Goal: Browse casually

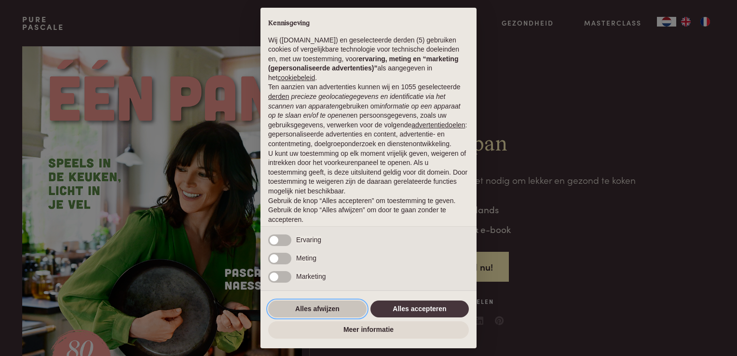
click at [315, 310] on button "Alles afwijzen" at bounding box center [317, 309] width 98 height 17
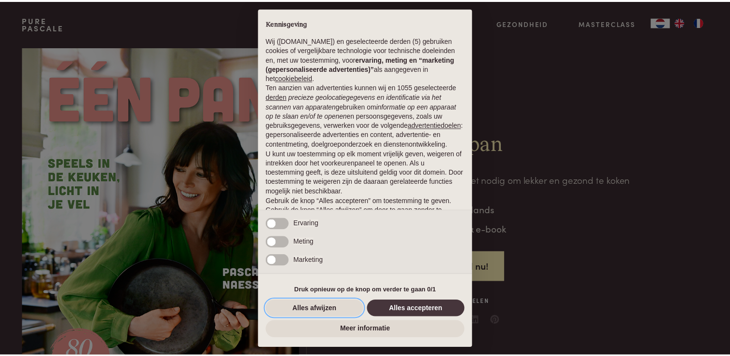
scroll to position [31, 0]
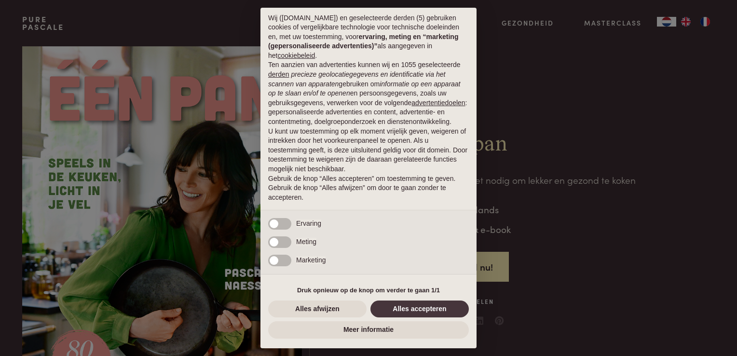
click at [643, 150] on div "× Kennisgeving Wij (purepascale.com) en geselecteerde derden (5) gebruiken cook…" at bounding box center [368, 178] width 737 height 356
drag, startPoint x: 309, startPoint y: 308, endPoint x: 301, endPoint y: 304, distance: 8.6
click at [309, 308] on button "Alles afwijzen" at bounding box center [317, 309] width 98 height 17
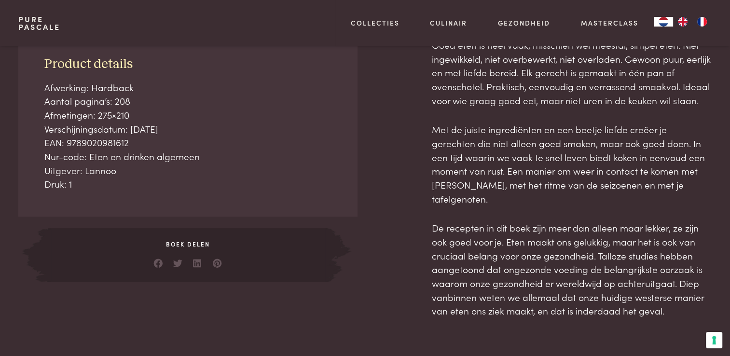
scroll to position [193, 0]
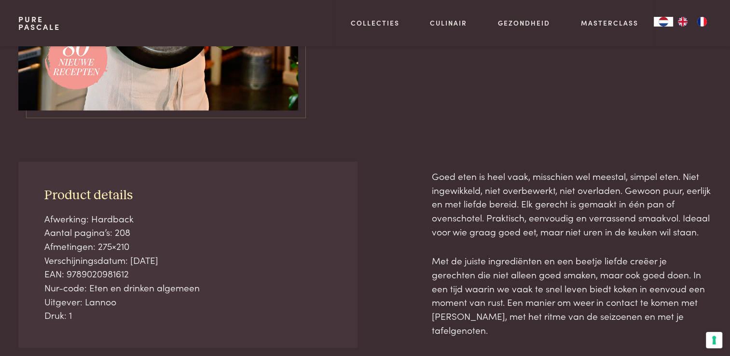
scroll to position [483, 0]
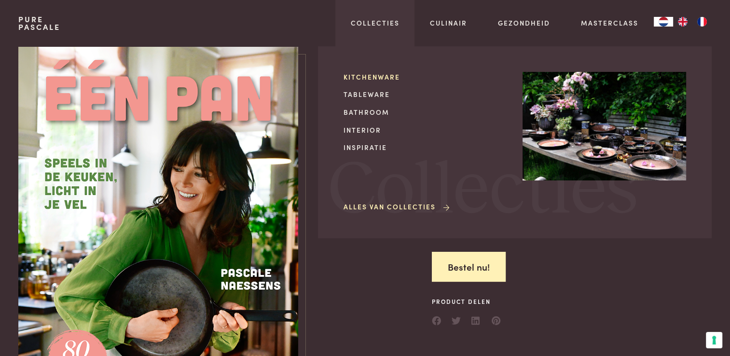
click at [388, 77] on link "Kitchenware" at bounding box center [426, 77] width 164 height 10
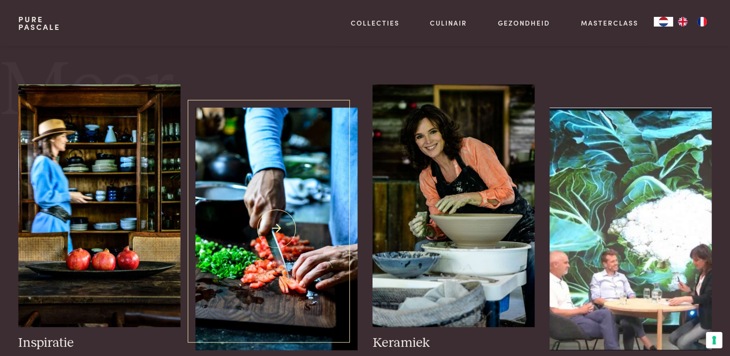
scroll to position [386, 0]
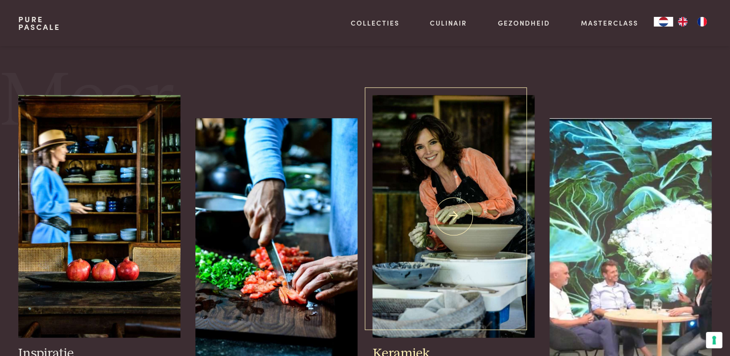
click at [485, 243] on img at bounding box center [454, 216] width 162 height 243
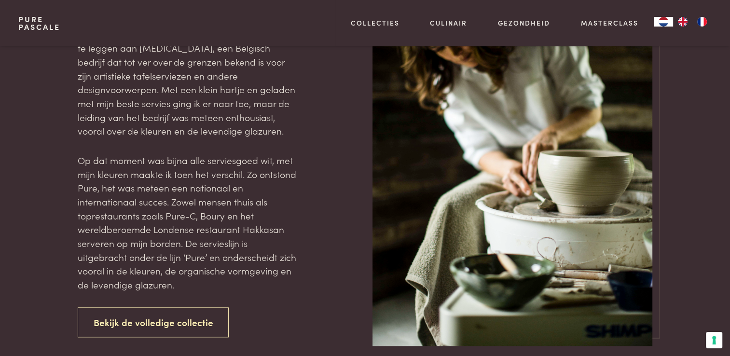
scroll to position [1062, 0]
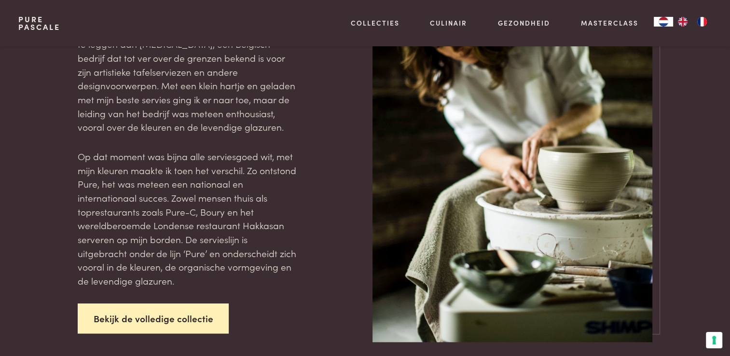
click at [208, 304] on link "Bekijk de volledige collectie" at bounding box center [154, 319] width 152 height 30
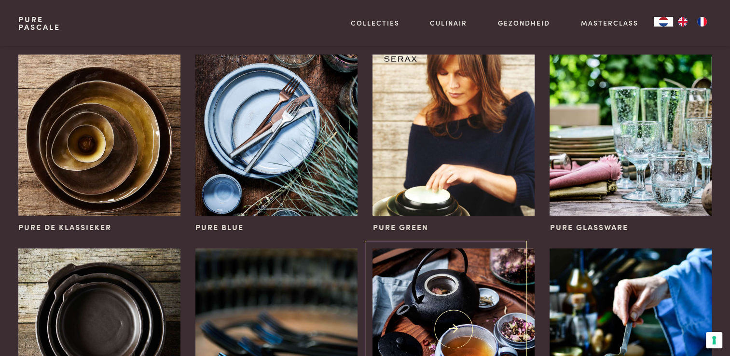
scroll to position [193, 0]
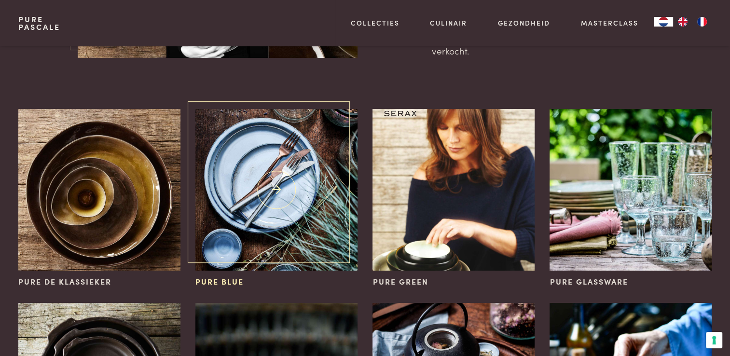
click at [301, 215] on img at bounding box center [276, 190] width 162 height 162
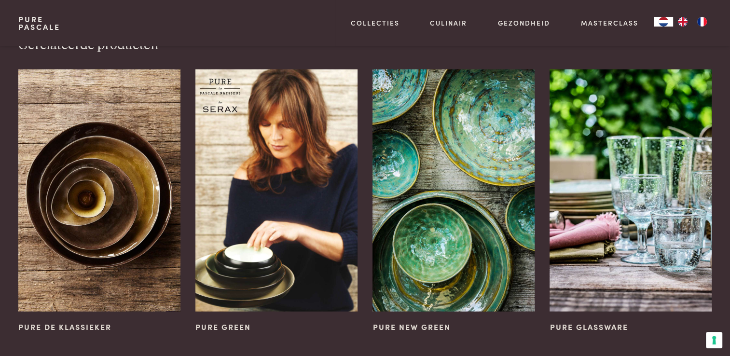
scroll to position [2317, 0]
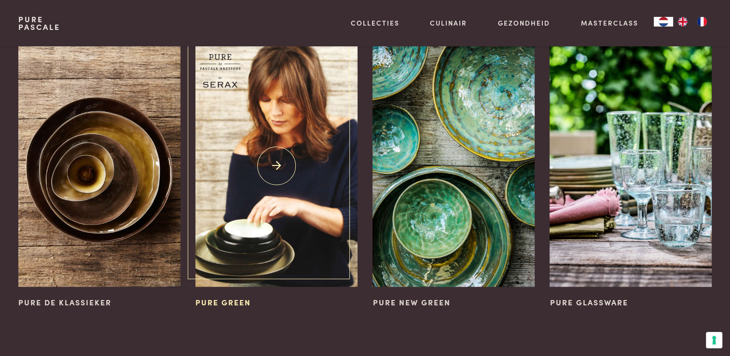
click at [302, 173] on img at bounding box center [276, 166] width 162 height 243
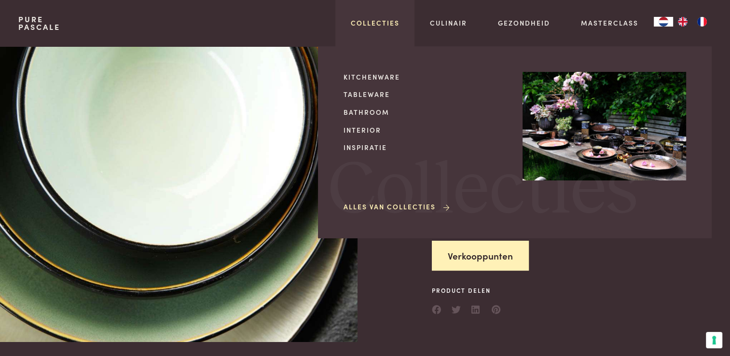
click at [394, 22] on link "Collecties" at bounding box center [375, 23] width 49 height 10
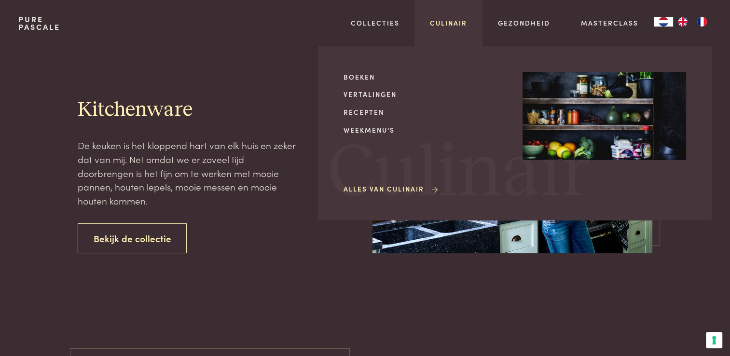
click at [459, 24] on link "Culinair" at bounding box center [448, 23] width 37 height 10
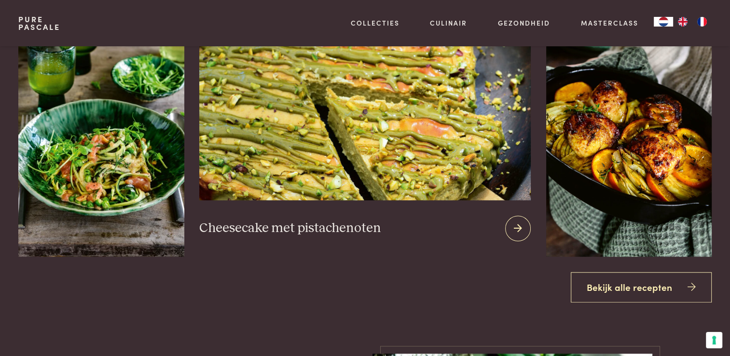
scroll to position [820, 0]
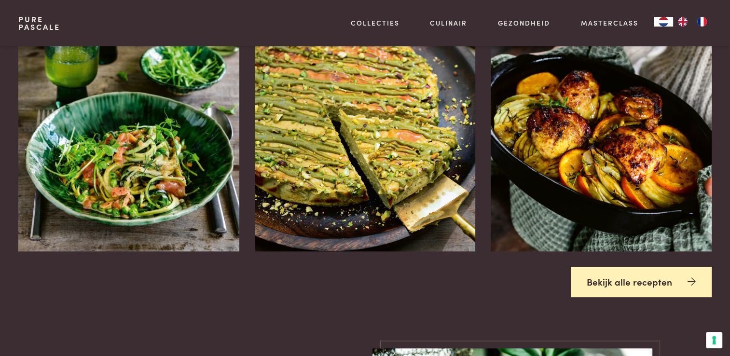
click at [598, 270] on link "Bekijk alle recepten" at bounding box center [641, 282] width 141 height 30
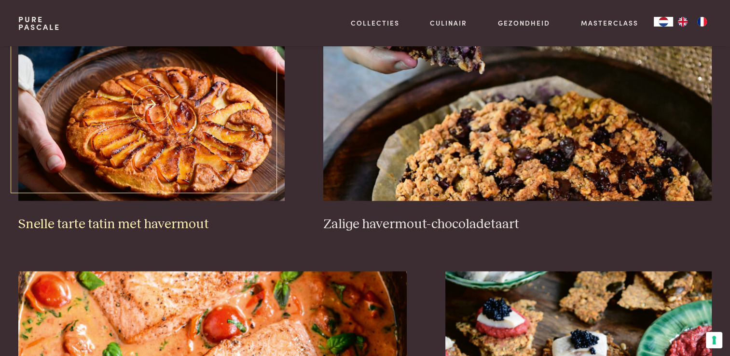
scroll to position [1496, 0]
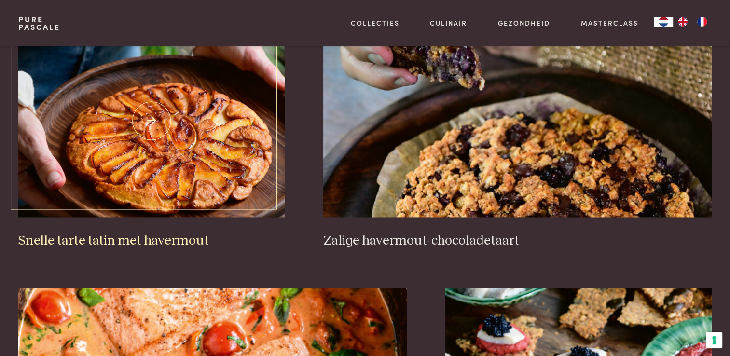
click at [210, 147] on img at bounding box center [151, 120] width 266 height 193
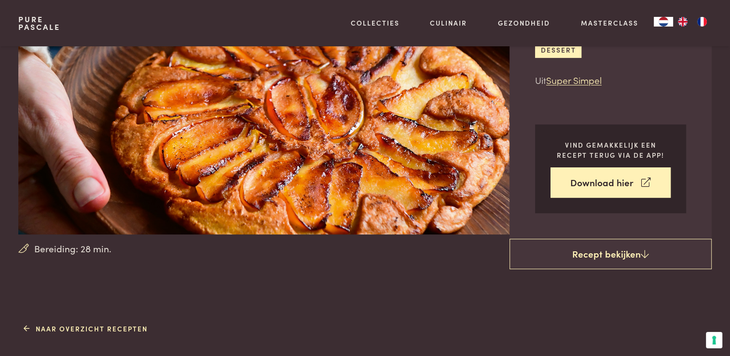
scroll to position [48, 0]
